Goal: Task Accomplishment & Management: Manage account settings

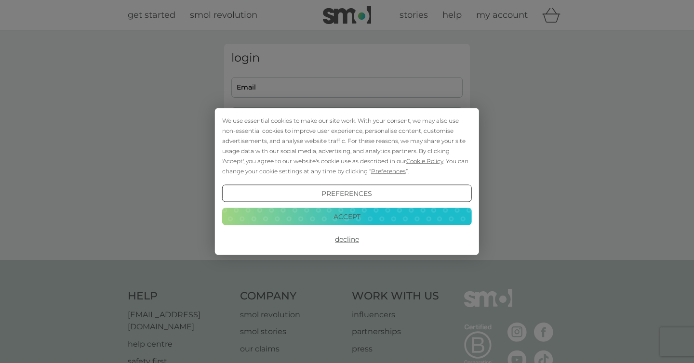
click at [290, 76] on div "We use essential cookies to make our site work. With your consent, we may also …" at bounding box center [347, 181] width 694 height 363
click at [382, 211] on button "Accept" at bounding box center [346, 216] width 249 height 17
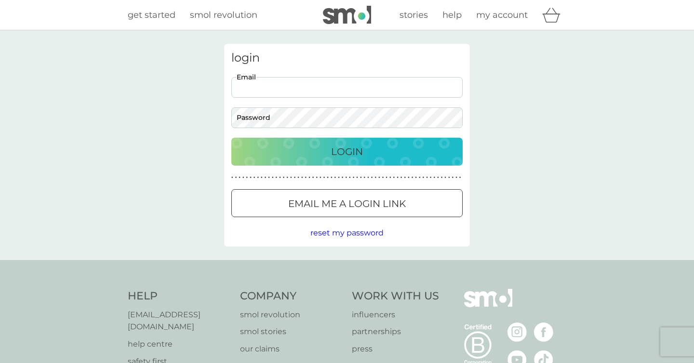
click at [284, 85] on input "Email" at bounding box center [346, 87] width 231 height 21
type input "ninaoyens@gmail.com"
click at [231, 138] on button "Login" at bounding box center [346, 152] width 231 height 28
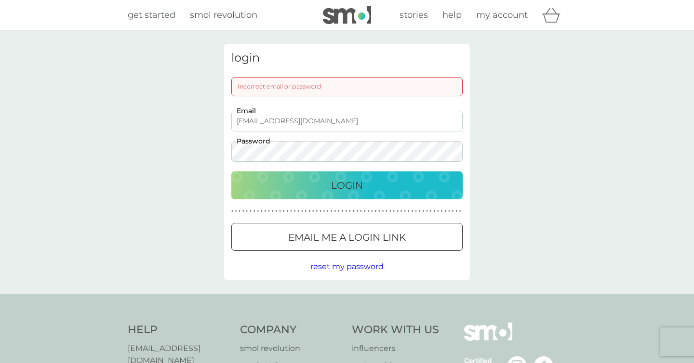
click at [197, 147] on div "login Incorrect email or password ninaoyens@gmail.com Email Password Login ● ● …" at bounding box center [347, 161] width 694 height 263
click at [283, 179] on div "Login" at bounding box center [347, 185] width 212 height 15
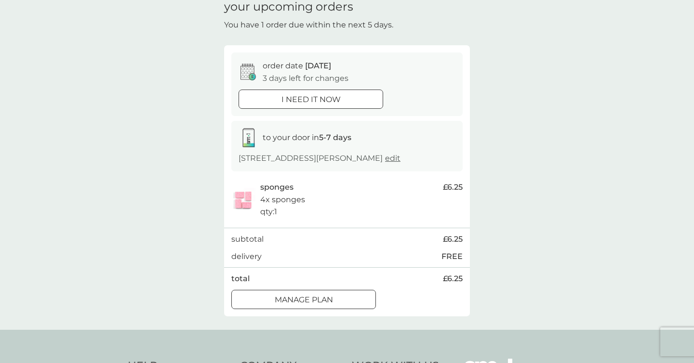
scroll to position [101, 0]
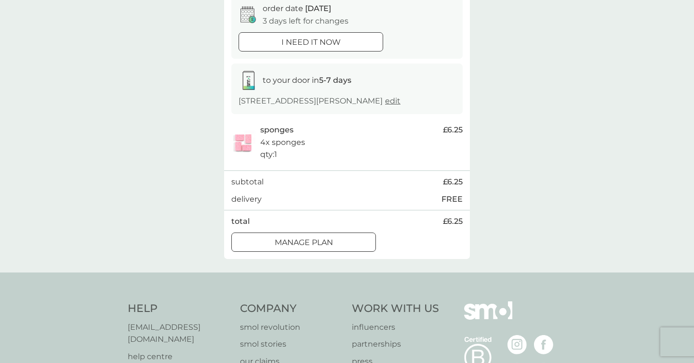
click at [327, 243] on p "Manage plan" at bounding box center [304, 242] width 58 height 13
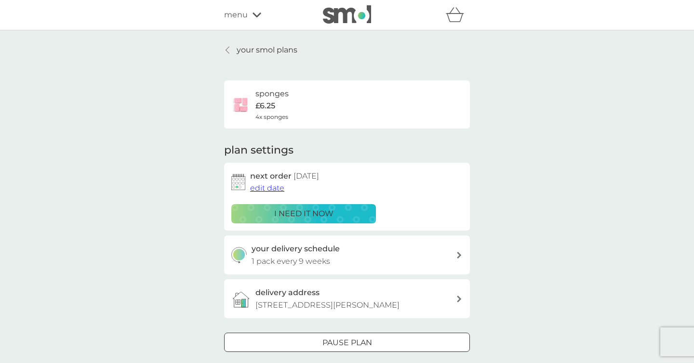
click at [260, 190] on span "edit date" at bounding box center [267, 187] width 34 height 9
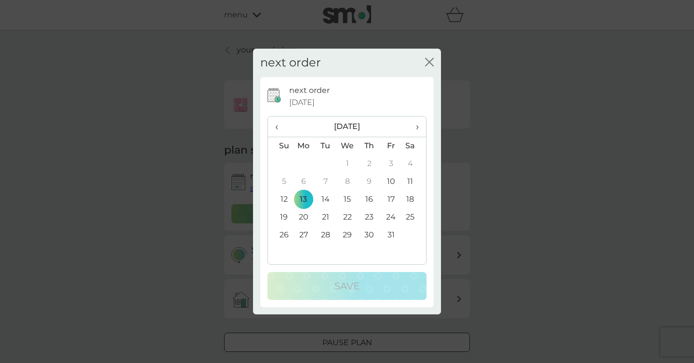
click at [429, 64] on icon "close" at bounding box center [429, 62] width 9 height 9
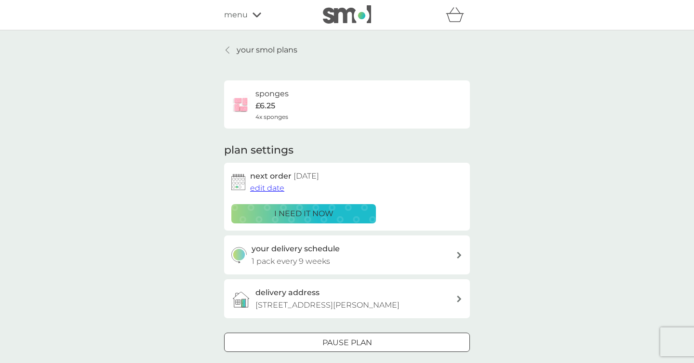
click at [312, 253] on h3 "your delivery schedule" at bounding box center [295, 249] width 88 height 13
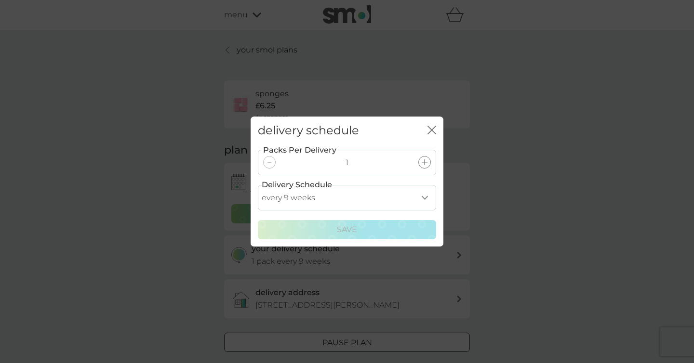
click at [333, 202] on select "every 1 week every 2 weeks every 3 weeks every 4 weeks every 5 weeks every 6 we…" at bounding box center [347, 198] width 178 height 26
click at [371, 196] on select "every 1 week every 2 weeks every 3 weeks every 4 weeks every 5 weeks every 6 we…" at bounding box center [347, 198] width 178 height 26
select select "91"
click at [258, 185] on select "every 1 week every 2 weeks every 3 weeks every 4 weeks every 5 weeks every 6 we…" at bounding box center [347, 198] width 178 height 26
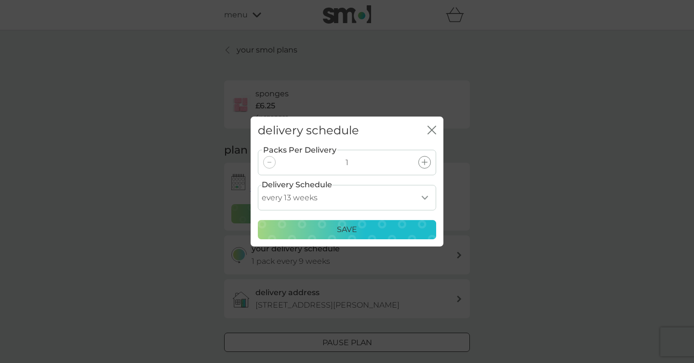
click at [337, 224] on p "Save" at bounding box center [347, 229] width 20 height 13
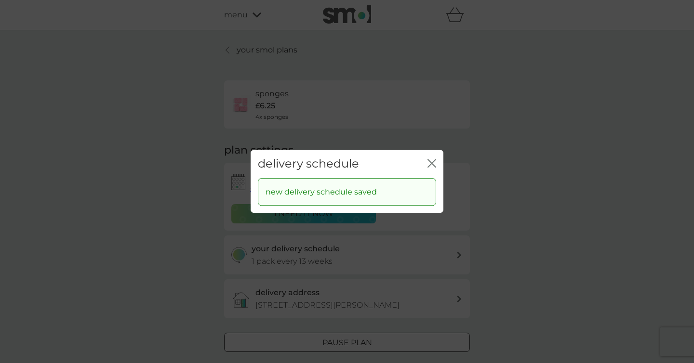
click at [432, 164] on icon "close" at bounding box center [434, 163] width 4 height 8
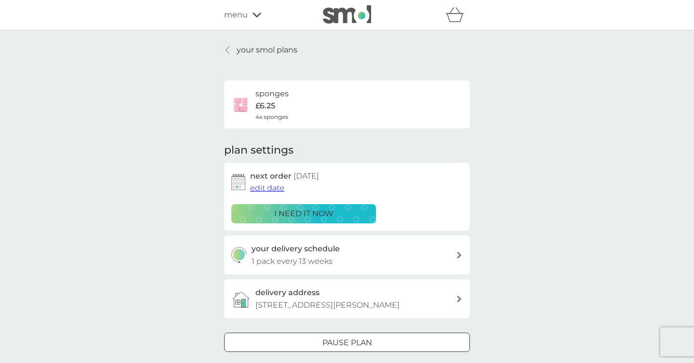
click at [273, 190] on span "edit date" at bounding box center [267, 187] width 34 height 9
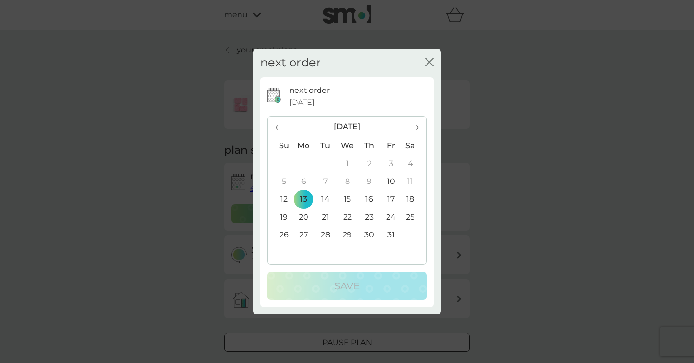
click at [418, 125] on span "›" at bounding box center [414, 127] width 10 height 20
click at [385, 216] on td "21" at bounding box center [391, 218] width 22 height 18
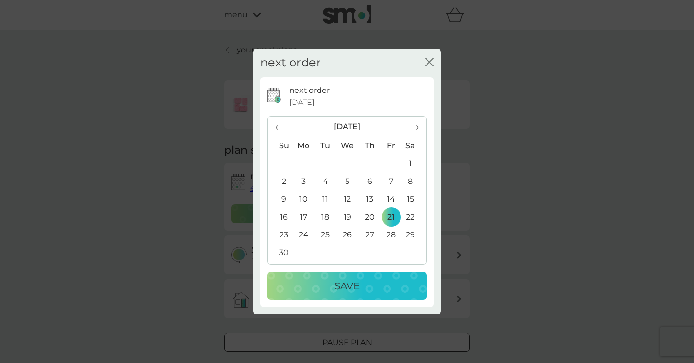
click at [368, 280] on div "Save" at bounding box center [347, 285] width 140 height 15
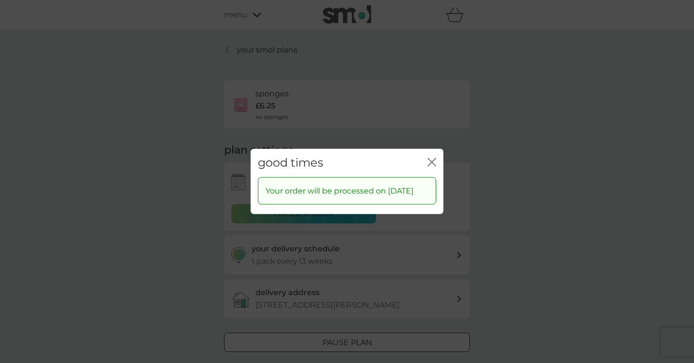
click at [431, 158] on icon "close" at bounding box center [431, 162] width 9 height 9
